Goal: Transaction & Acquisition: Purchase product/service

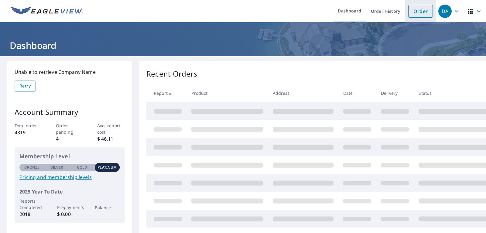
click at [424, 10] on link "Order" at bounding box center [420, 11] width 25 height 13
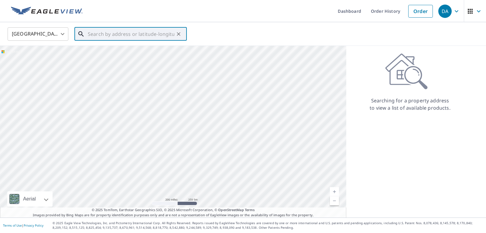
click at [154, 37] on input "text" at bounding box center [131, 34] width 87 height 17
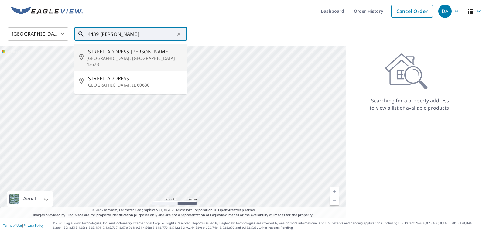
click at [137, 53] on span "[STREET_ADDRESS][PERSON_NAME]" at bounding box center [134, 51] width 95 height 7
type input "[STREET_ADDRESS][PERSON_NAME]"
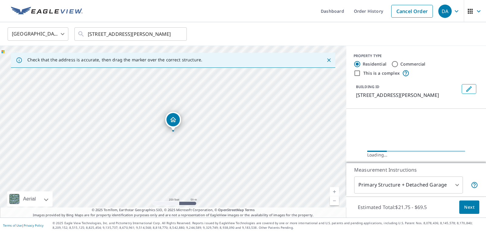
click at [335, 190] on link "Current Level 17, Zoom In" at bounding box center [334, 191] width 9 height 9
click at [335, 190] on link "Current Level 17.830787616522727, Zoom In" at bounding box center [334, 191] width 9 height 9
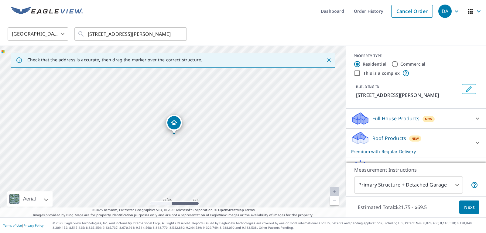
click at [172, 120] on div "[STREET_ADDRESS][PERSON_NAME]" at bounding box center [173, 132] width 346 height 172
click at [472, 206] on span "Next" at bounding box center [469, 207] width 10 height 8
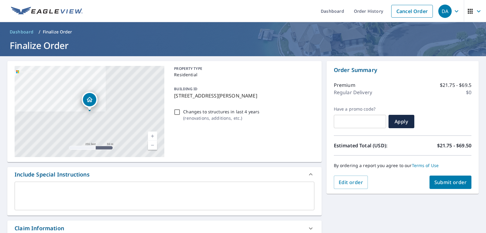
scroll to position [120, 0]
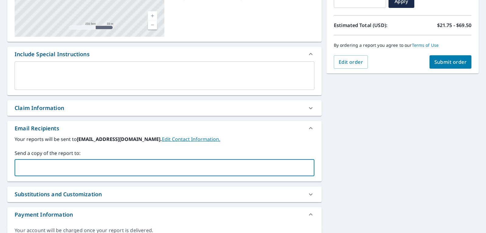
click at [181, 165] on input "text" at bounding box center [159, 168] width 285 height 12
type input "[EMAIL_ADDRESS][DOMAIN_NAME]"
click at [441, 61] on span "Submit order" at bounding box center [450, 62] width 32 height 7
checkbox input "true"
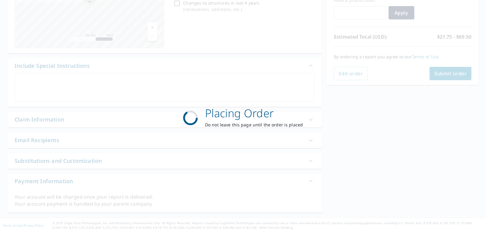
scroll to position [109, 0]
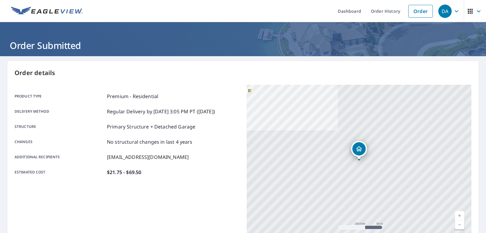
click at [480, 8] on icon "button" at bounding box center [478, 11] width 7 height 7
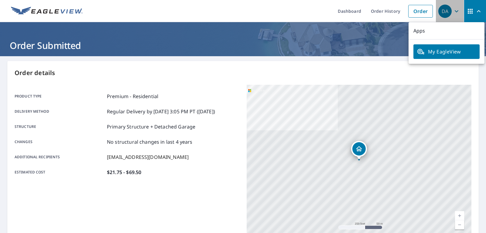
click at [460, 9] on icon "button" at bounding box center [456, 11] width 7 height 7
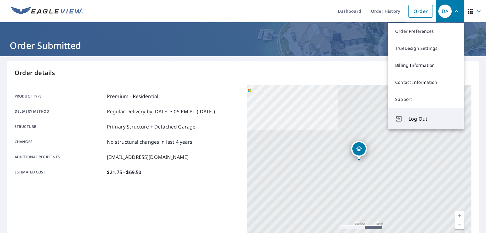
click at [418, 117] on span "Log Out" at bounding box center [432, 118] width 48 height 7
